Goal: Transaction & Acquisition: Purchase product/service

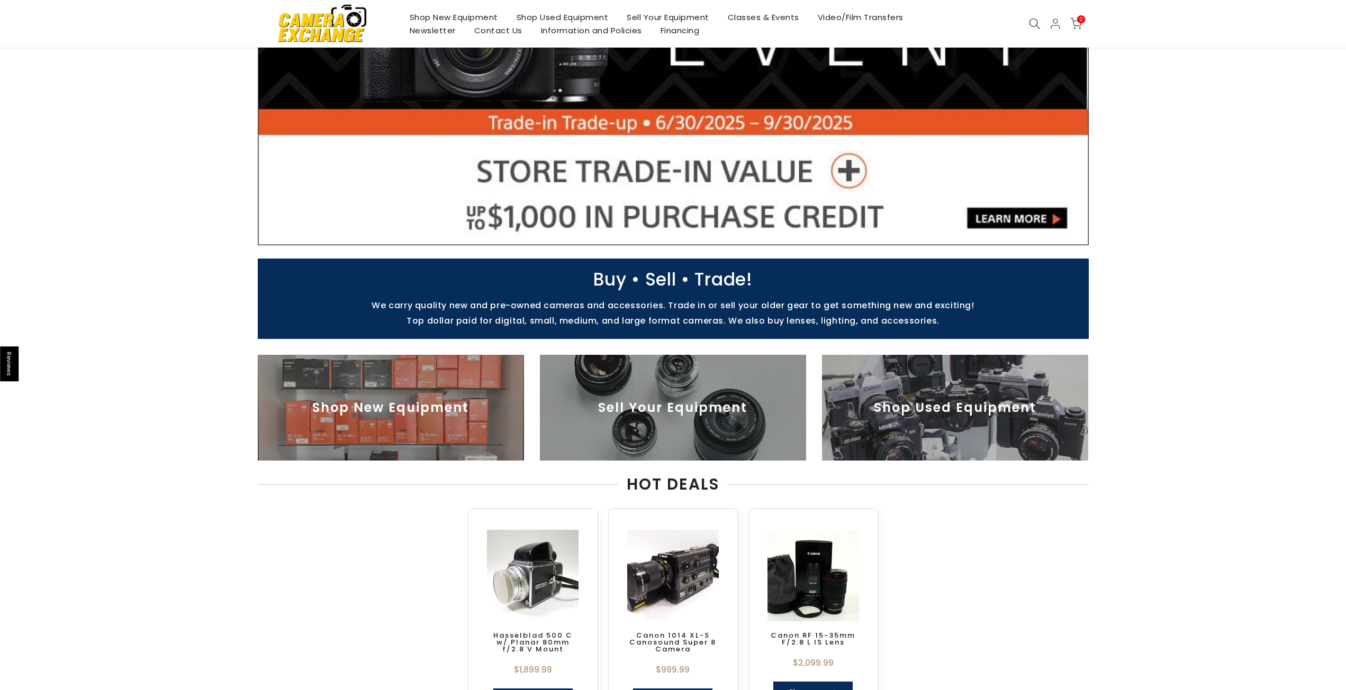
scroll to position [212, 0]
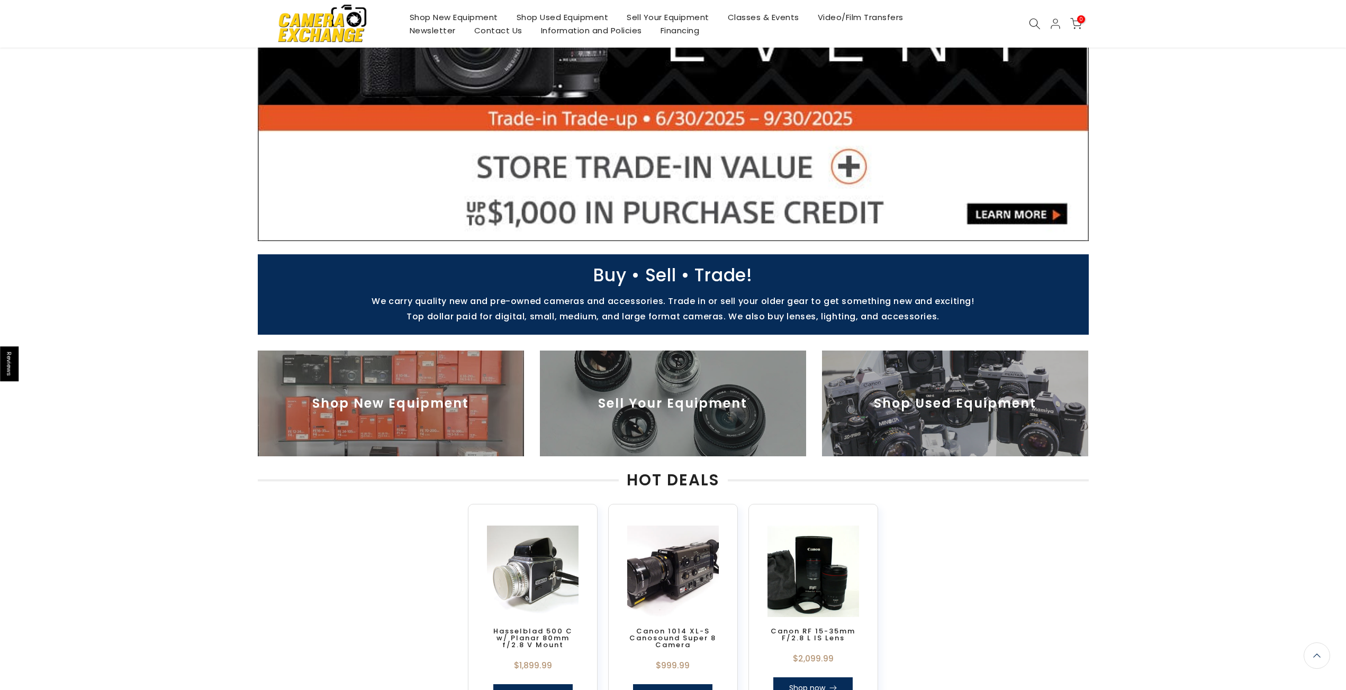
click at [861, 385] on img at bounding box center [955, 404] width 266 height 106
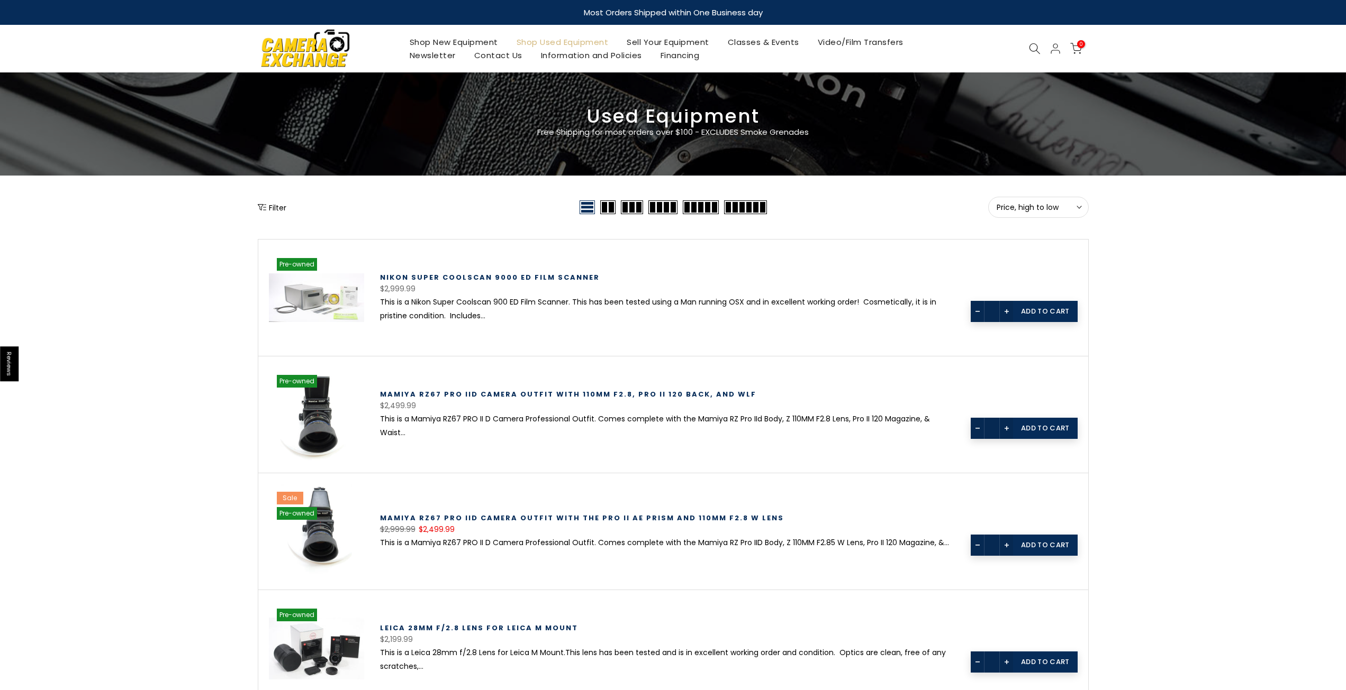
click at [274, 198] on div "Filter" at bounding box center [417, 207] width 319 height 21
click at [275, 210] on button "Filter" at bounding box center [272, 207] width 29 height 11
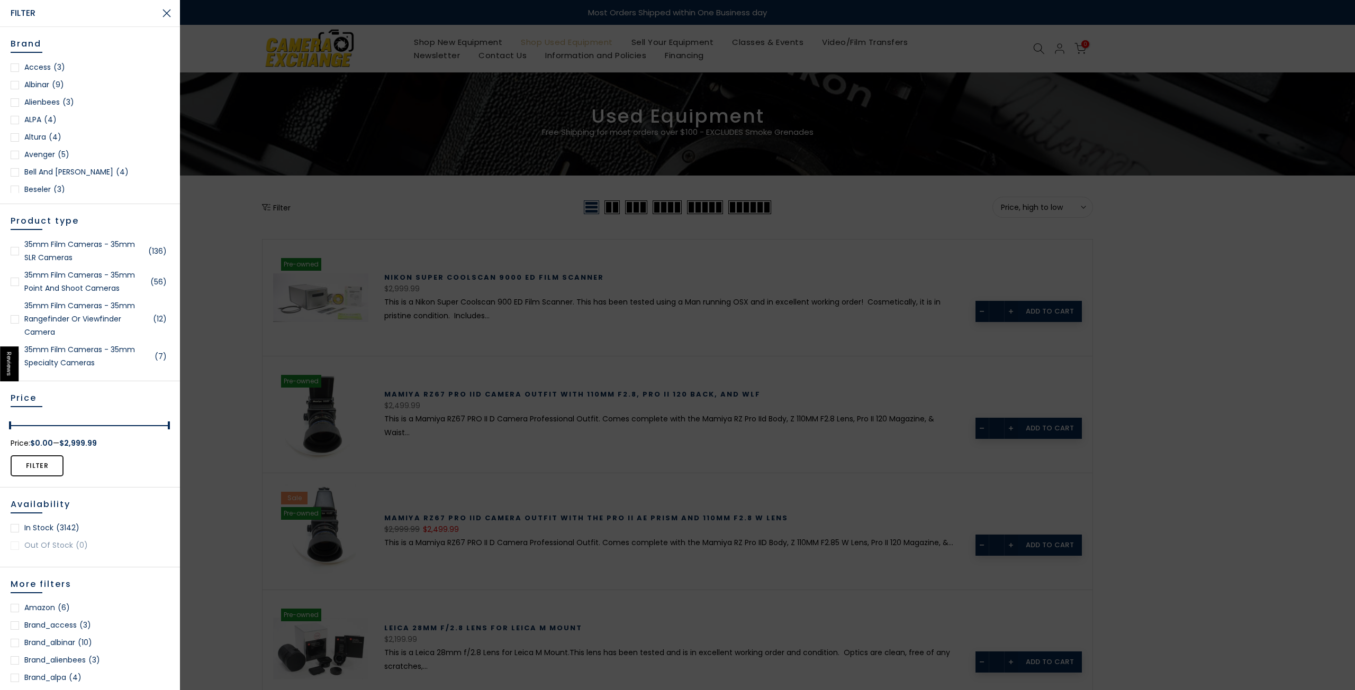
scroll to position [106, 0]
click at [44, 185] on link "Canon (425)" at bounding box center [90, 188] width 159 height 13
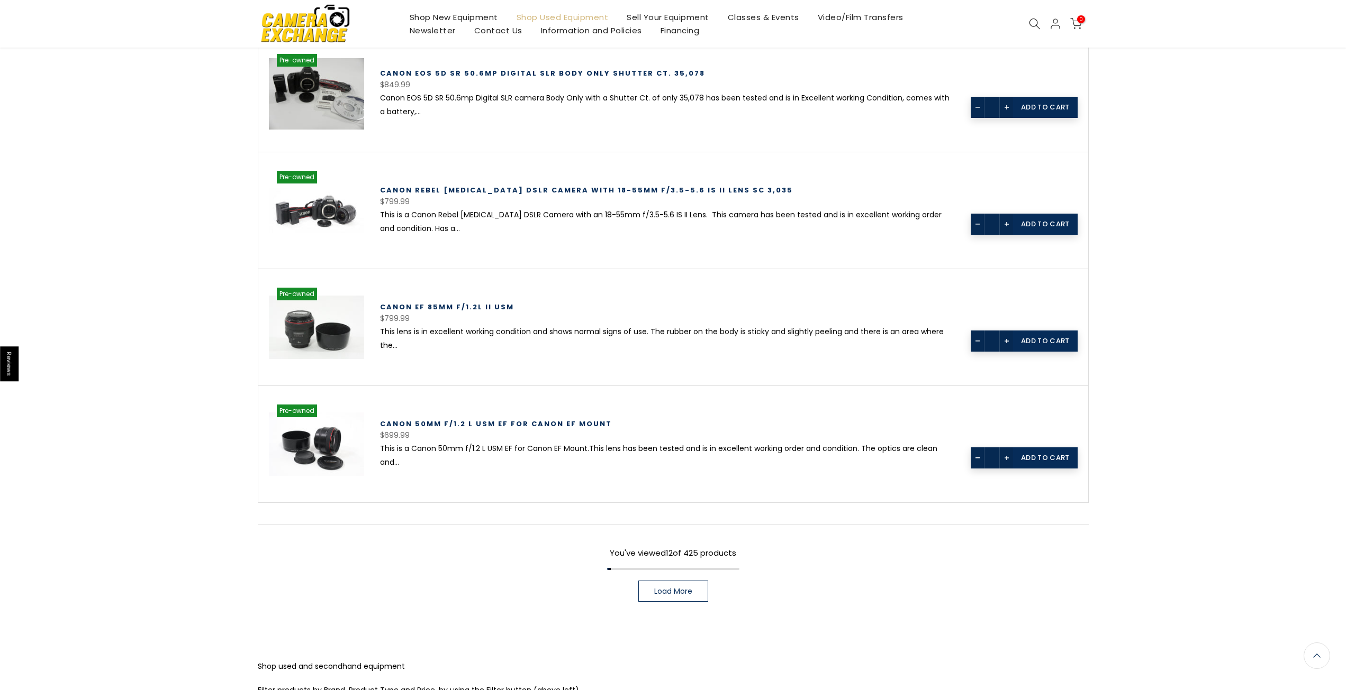
scroll to position [1191, 0]
click at [705, 585] on link "Load More" at bounding box center [673, 590] width 70 height 21
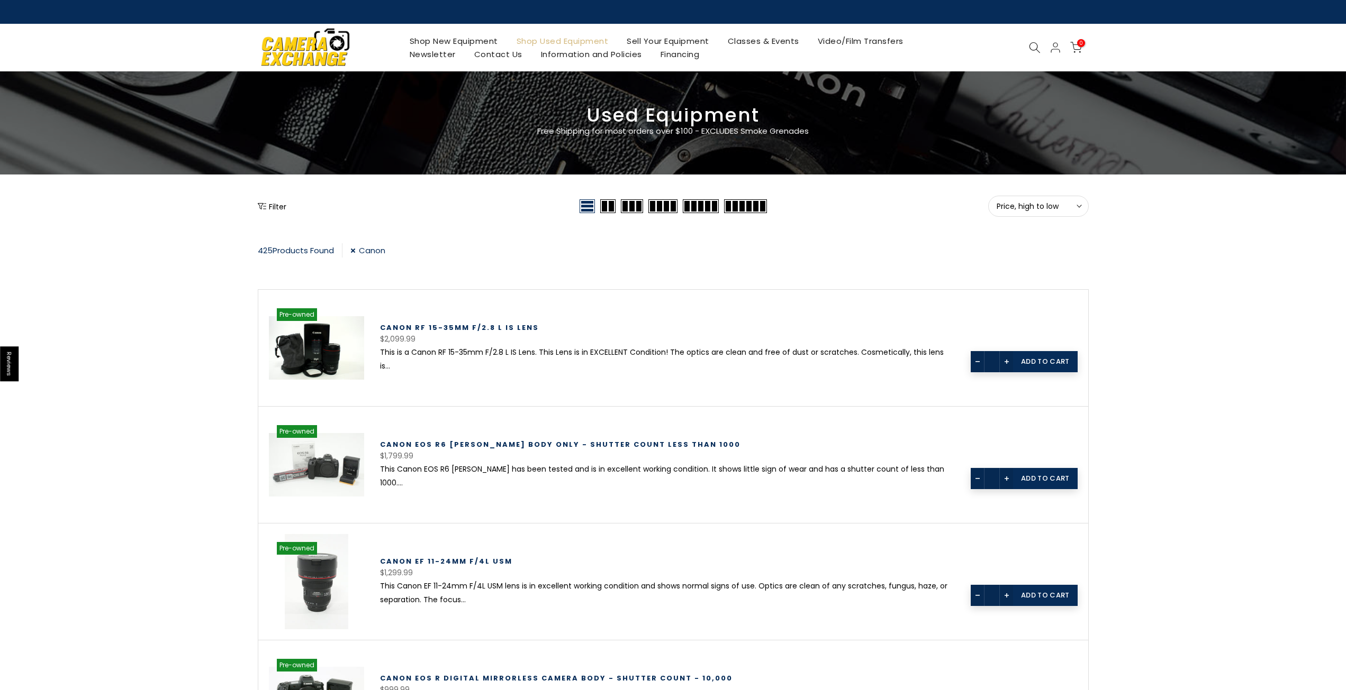
drag, startPoint x: 172, startPoint y: 394, endPoint x: 242, endPoint y: 207, distance: 199.4
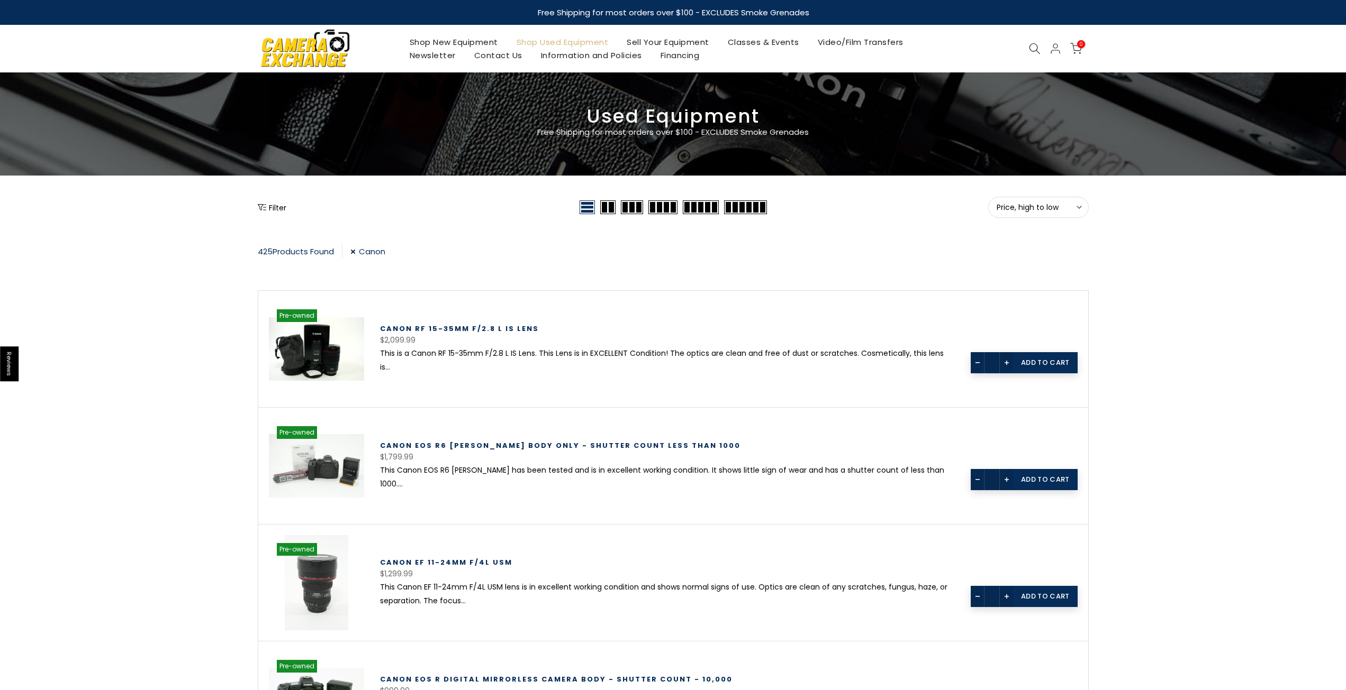
click at [357, 246] on link "Canon" at bounding box center [367, 251] width 35 height 14
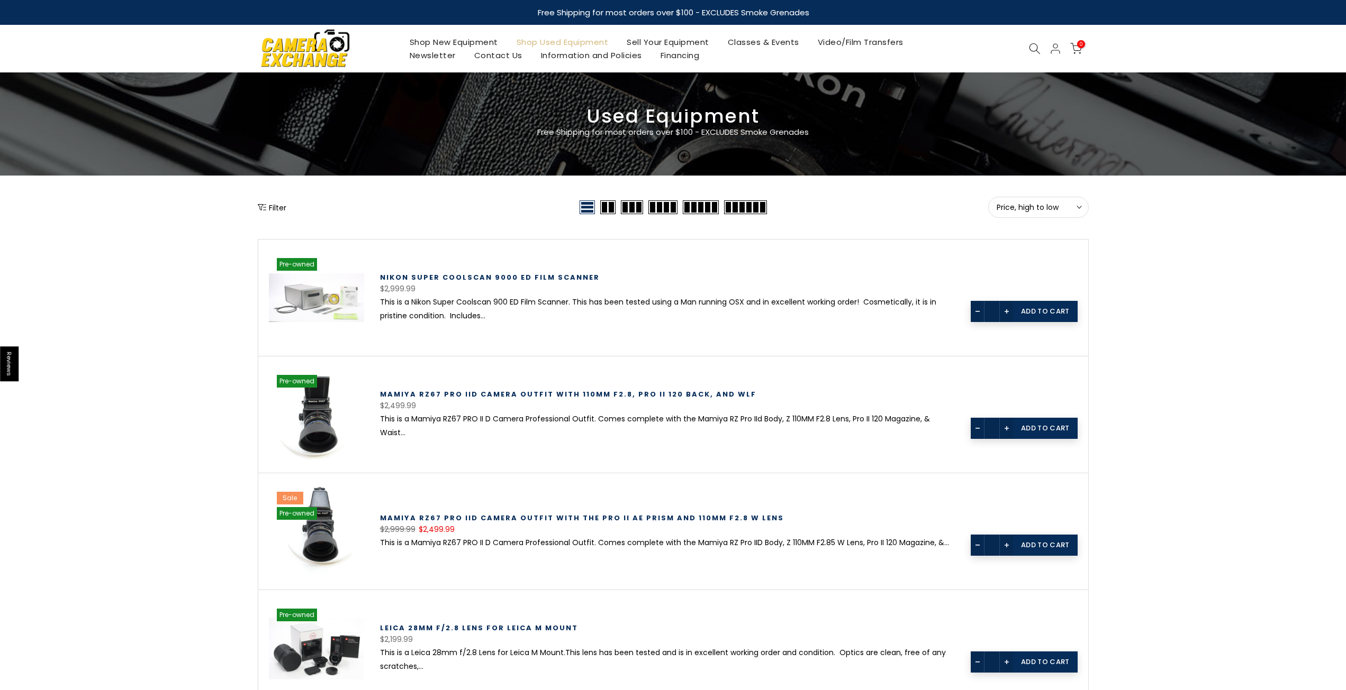
click at [272, 206] on button "Filter" at bounding box center [272, 207] width 29 height 11
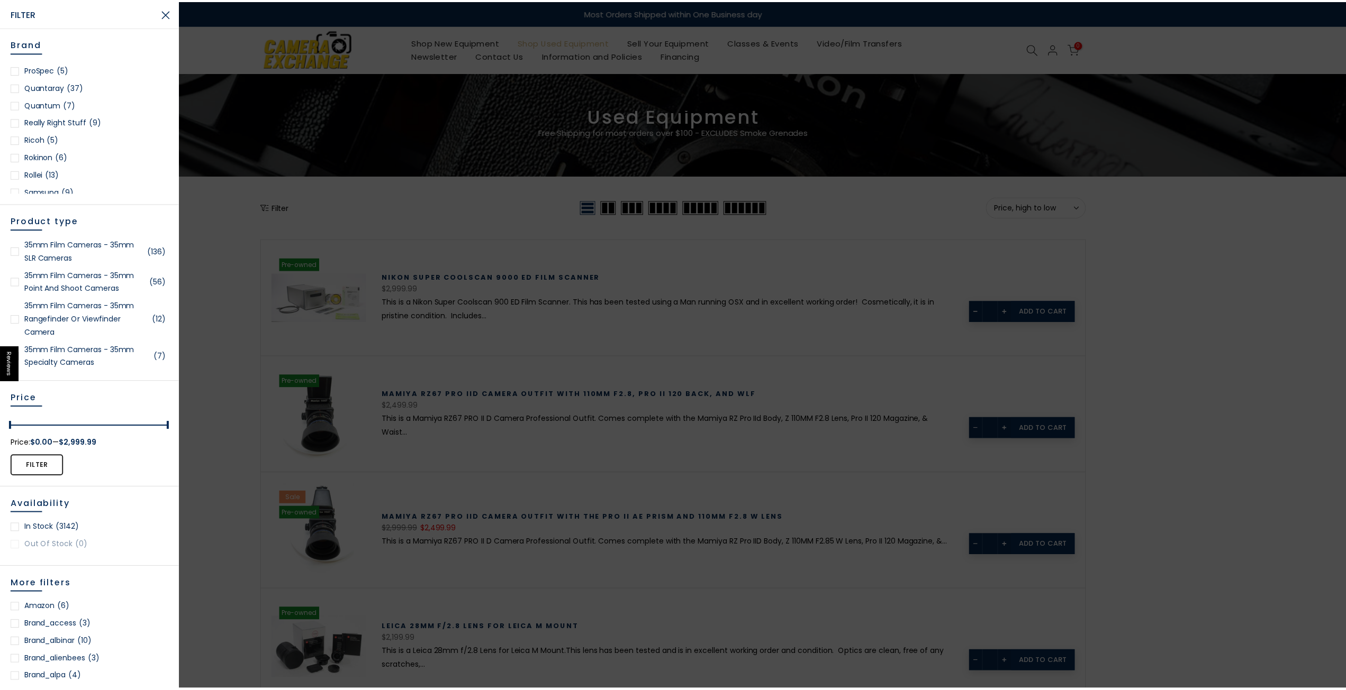
scroll to position [1164, 0]
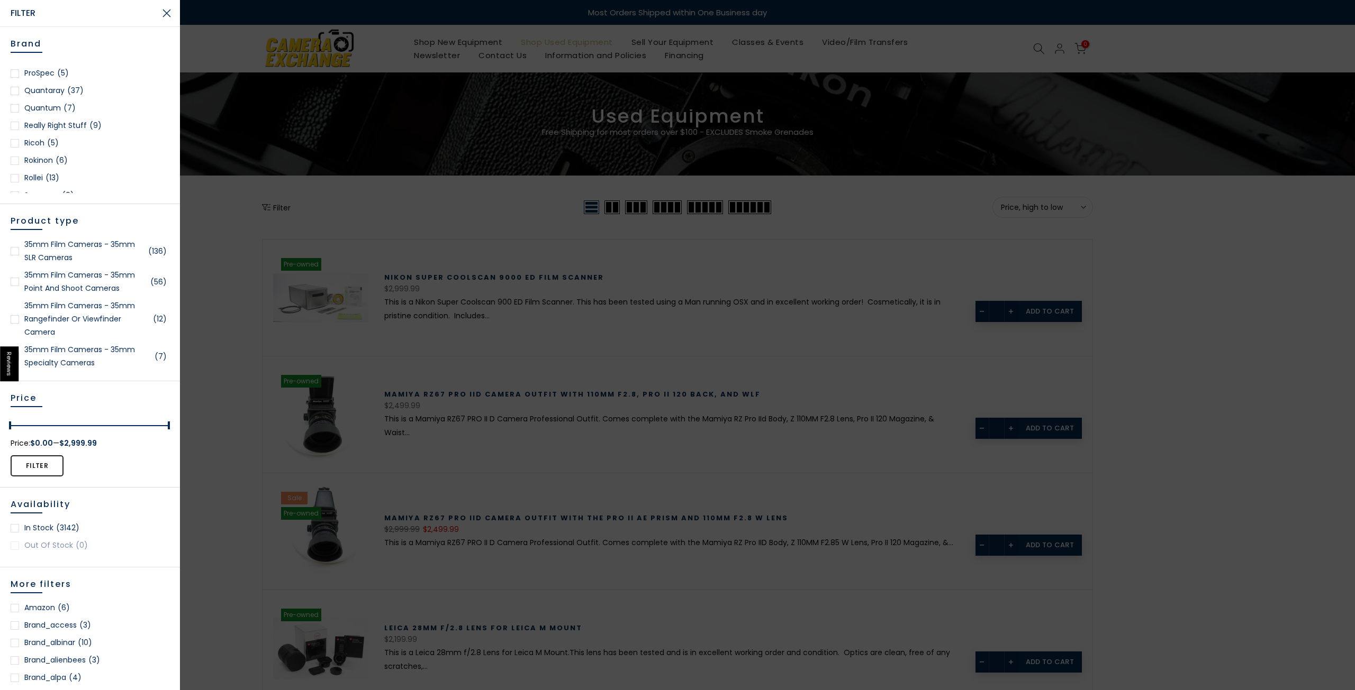
click at [209, 29] on div at bounding box center [677, 345] width 1355 height 690
